Goal: Find specific page/section: Find specific page/section

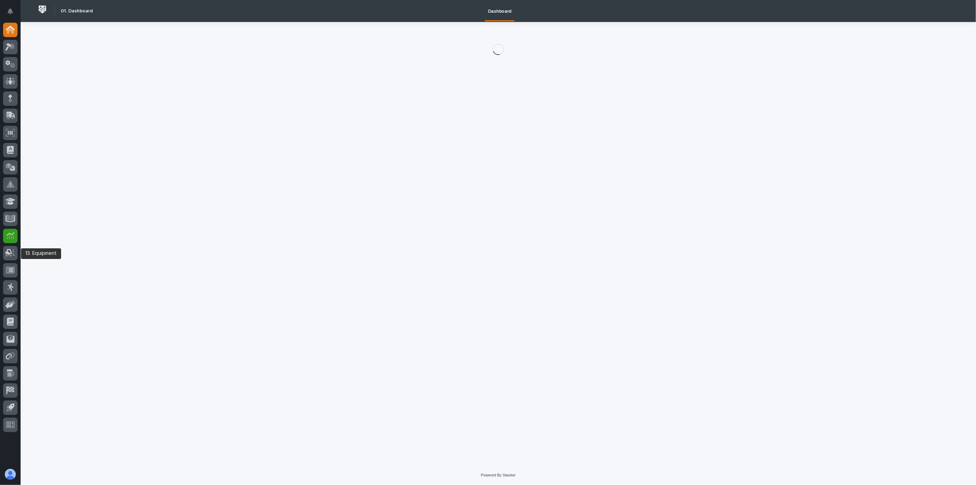
click at [10, 238] on icon at bounding box center [11, 236] width 8 height 8
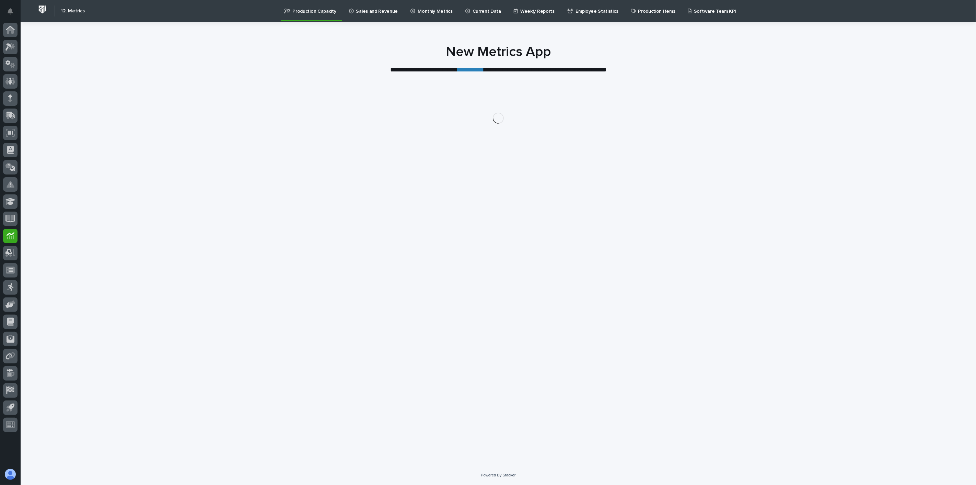
click at [481, 11] on p "Current Data" at bounding box center [487, 7] width 28 height 14
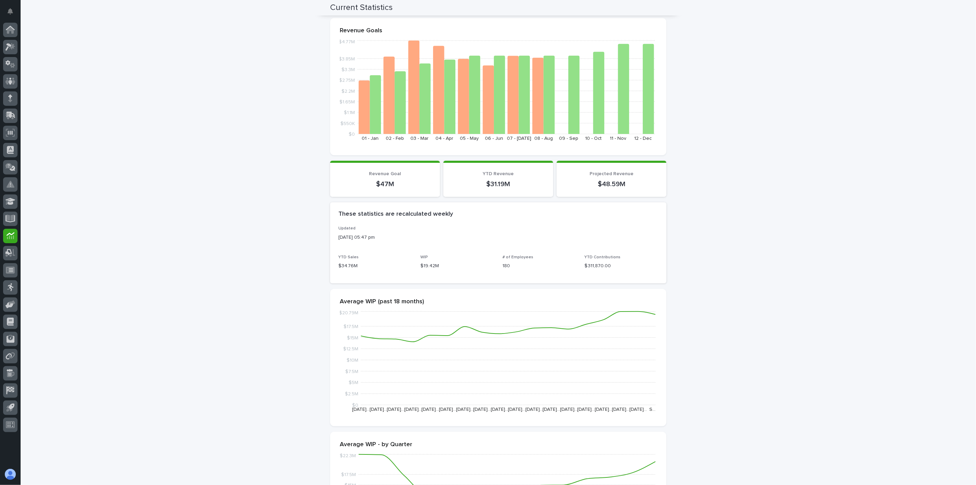
scroll to position [66, 0]
